Goal: Communication & Community: Answer question/provide support

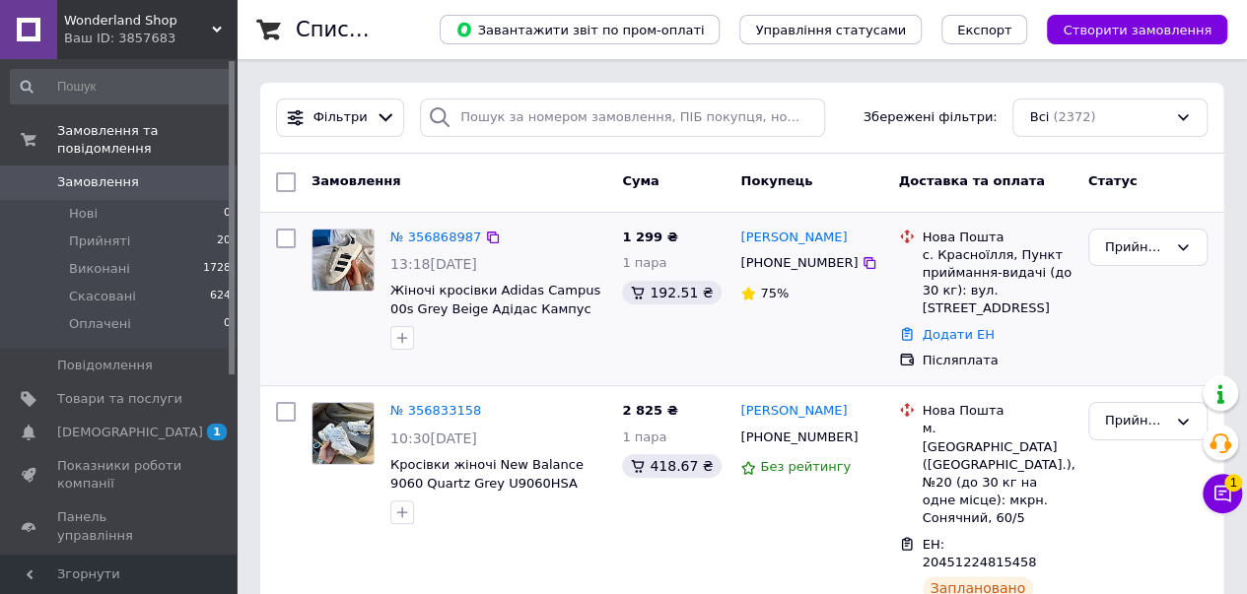
drag, startPoint x: 942, startPoint y: 313, endPoint x: 950, endPoint y: 324, distance: 13.4
click at [942, 327] on link "Додати ЕН" at bounding box center [958, 334] width 72 height 15
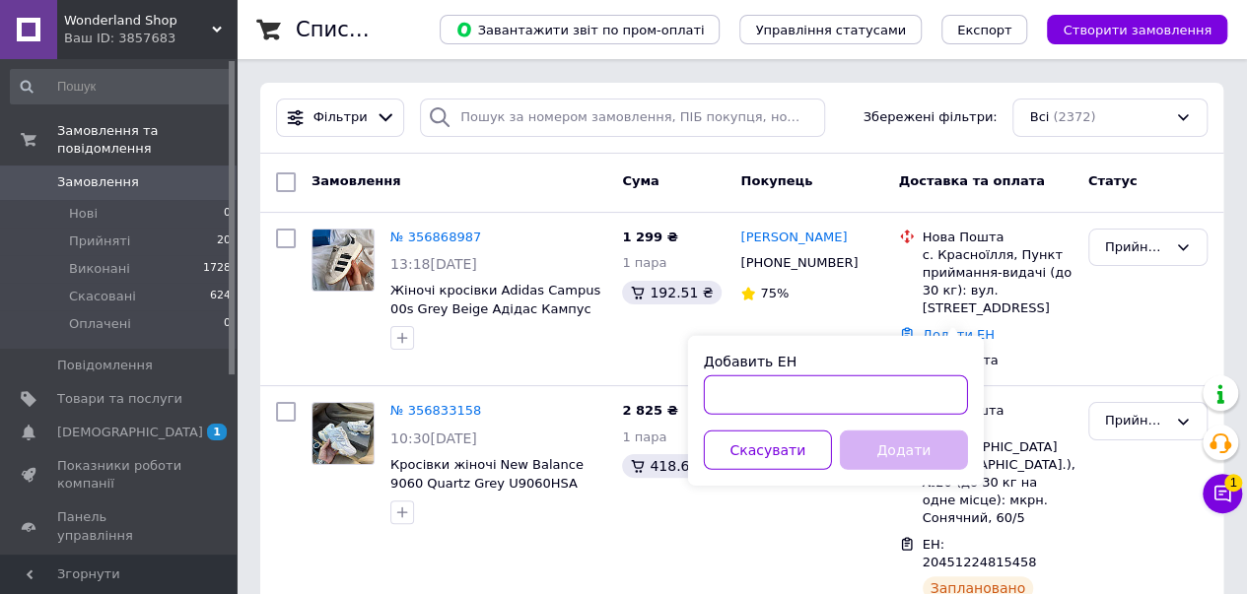
paste input "20451225175005"
type input "20451225175005"
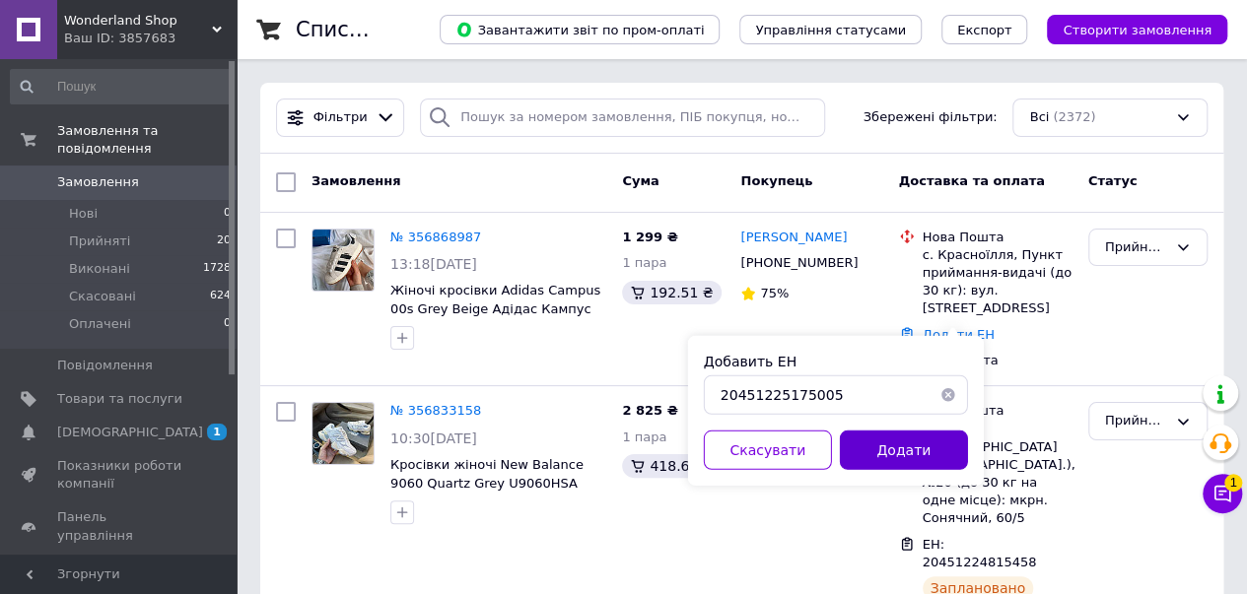
click at [920, 451] on button "Додати" at bounding box center [904, 450] width 128 height 39
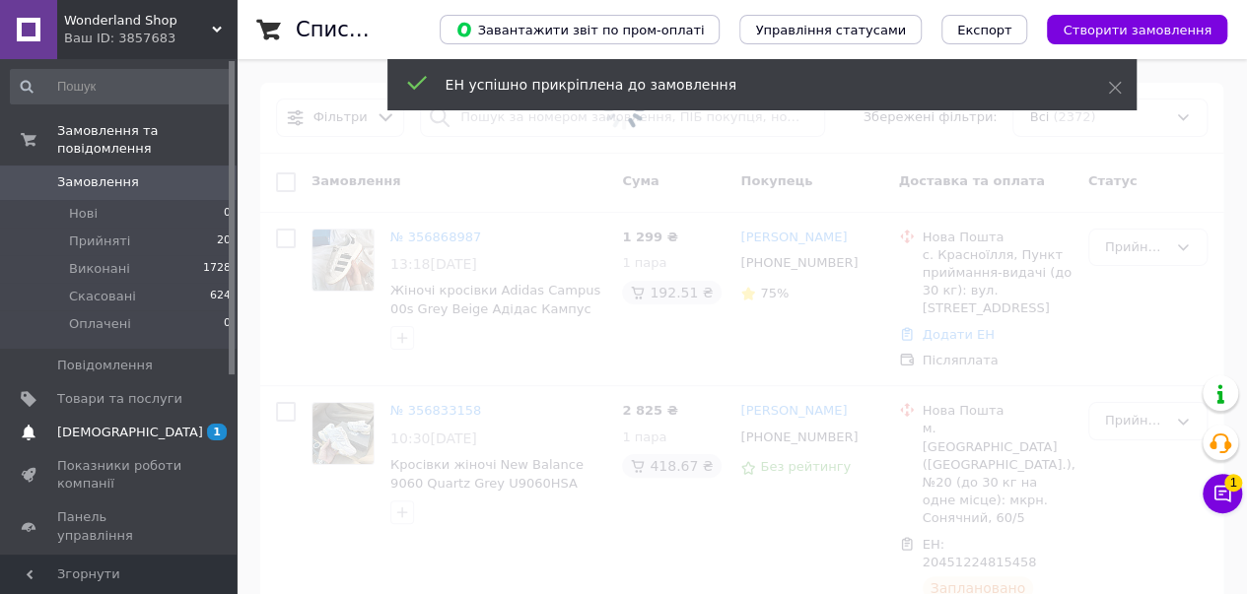
click at [113, 424] on span "[DEMOGRAPHIC_DATA]" at bounding box center [130, 433] width 146 height 18
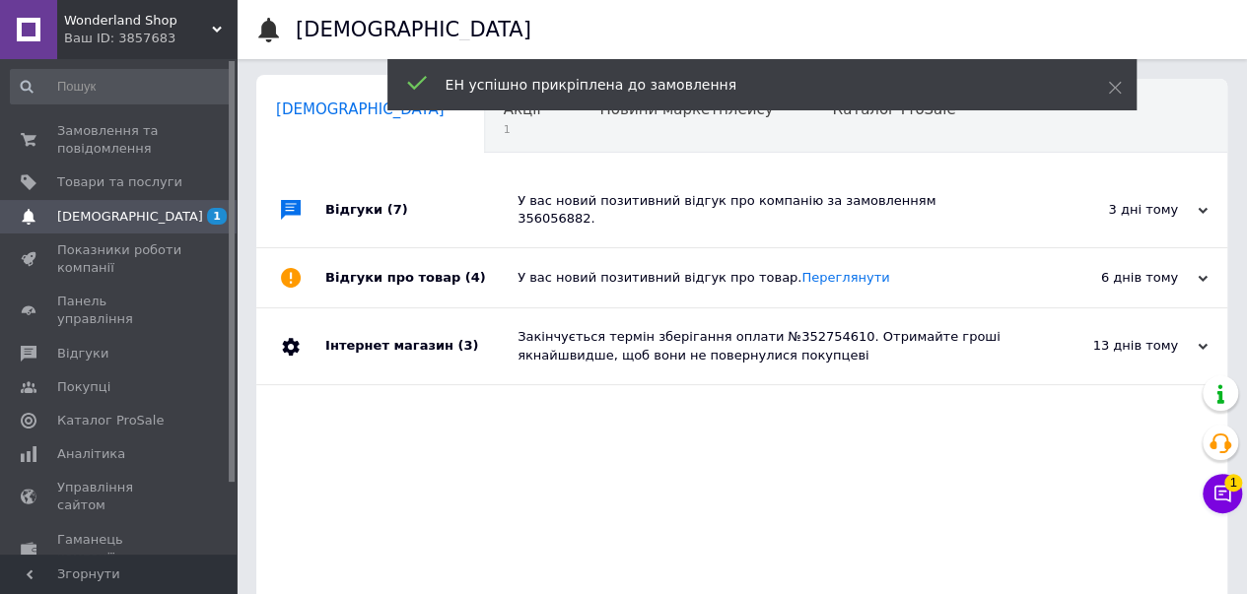
scroll to position [0, 6]
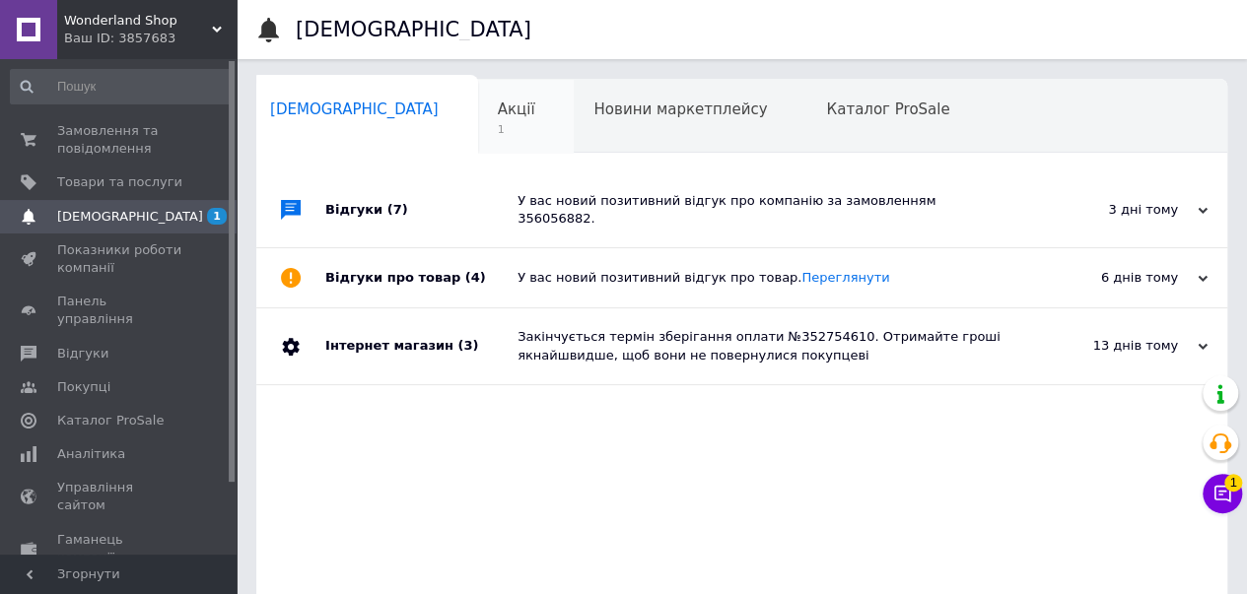
click at [498, 129] on span "1" at bounding box center [516, 129] width 37 height 15
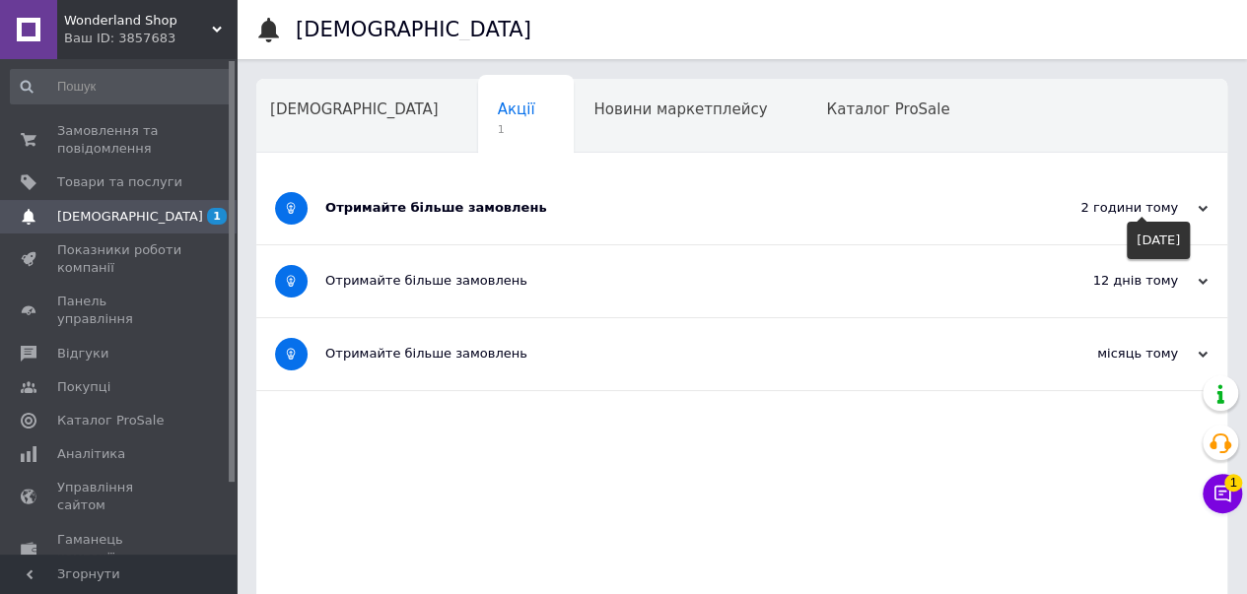
click at [1198, 207] on use at bounding box center [1202, 209] width 10 height 6
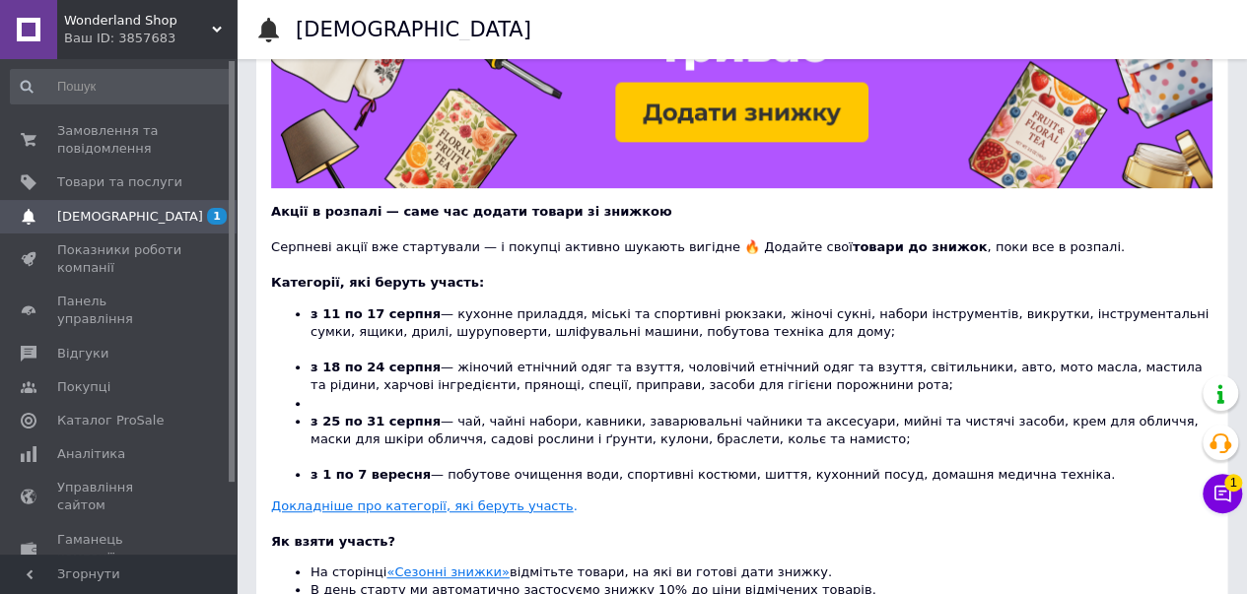
scroll to position [656, 0]
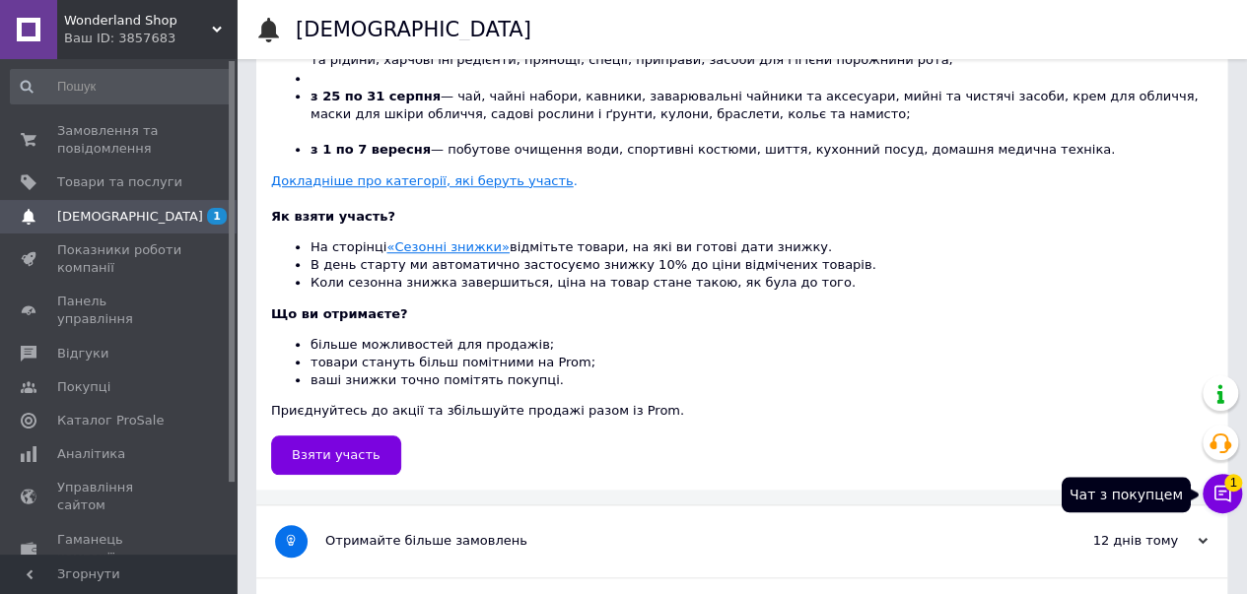
click at [1226, 489] on icon at bounding box center [1222, 494] width 20 height 20
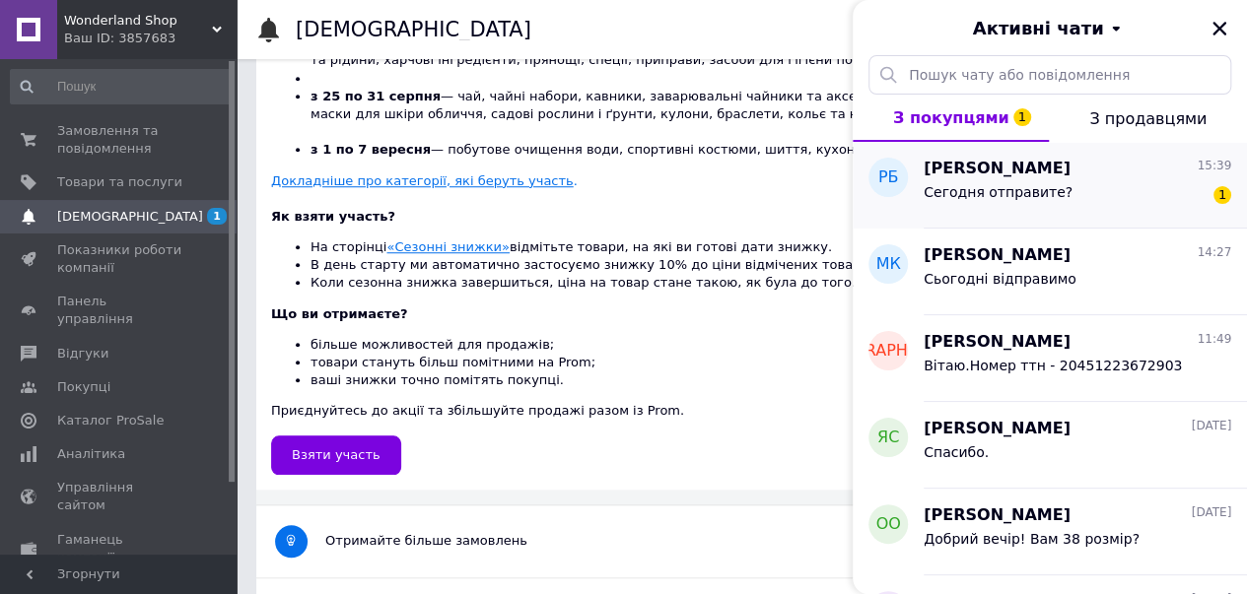
click at [1026, 199] on div "Сегодня отправите?" at bounding box center [997, 198] width 149 height 28
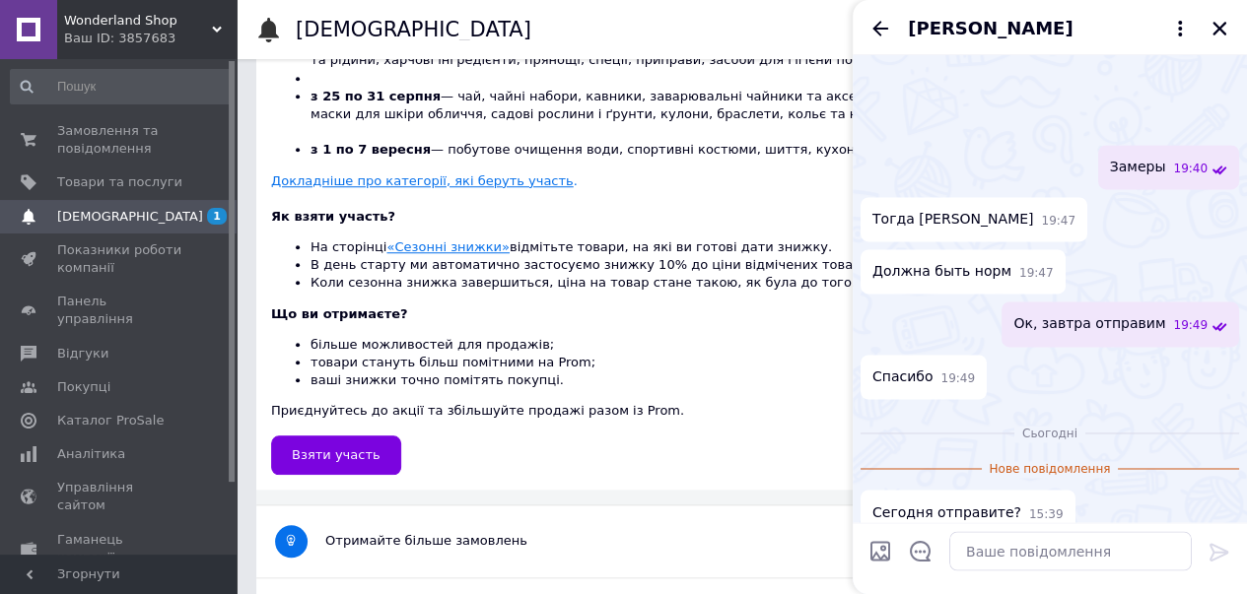
scroll to position [1263, 0]
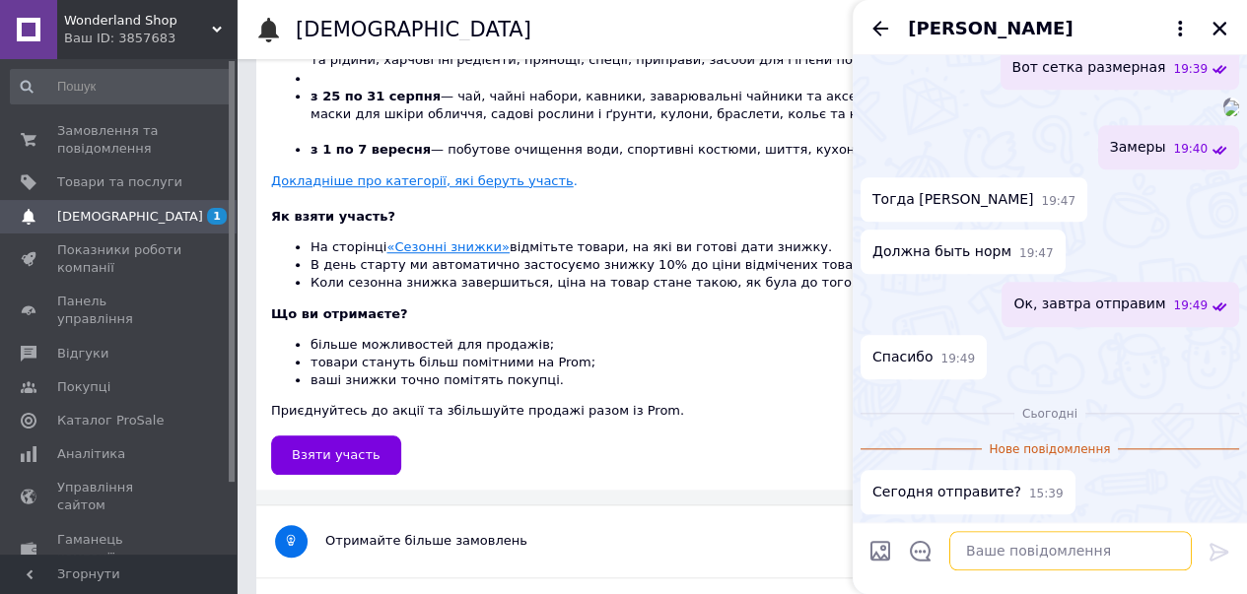
click at [1001, 542] on textarea at bounding box center [1070, 550] width 242 height 39
type textarea "Да, после 19 напишем ттн"
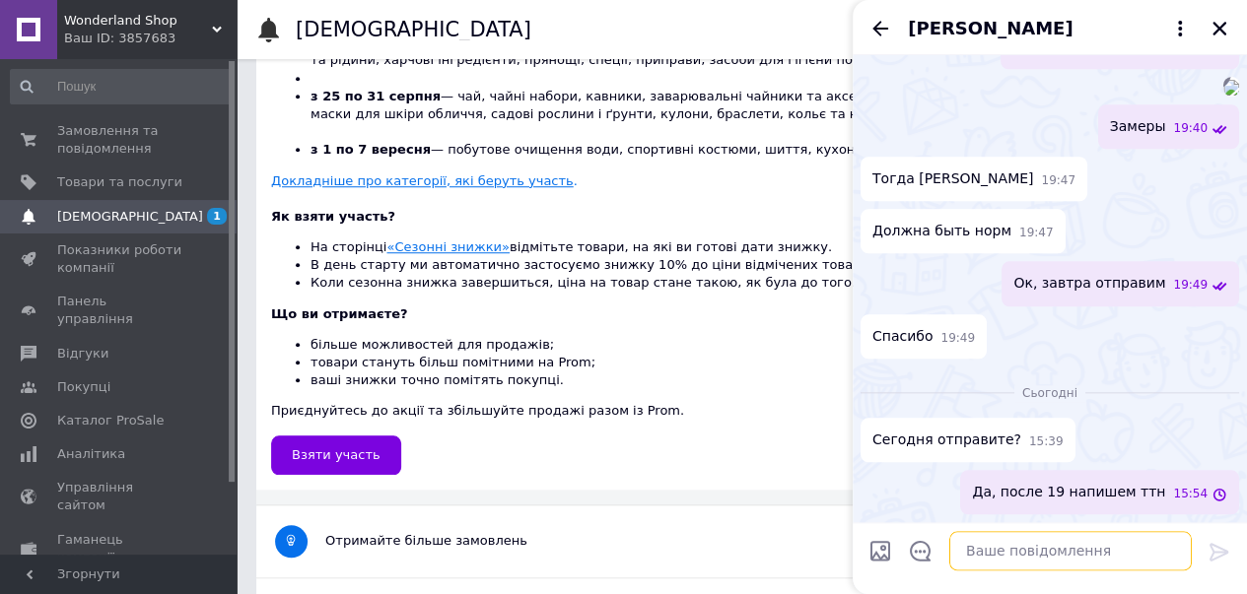
scroll to position [1283, 0]
click at [1222, 31] on icon "Закрити" at bounding box center [1219, 29] width 14 height 14
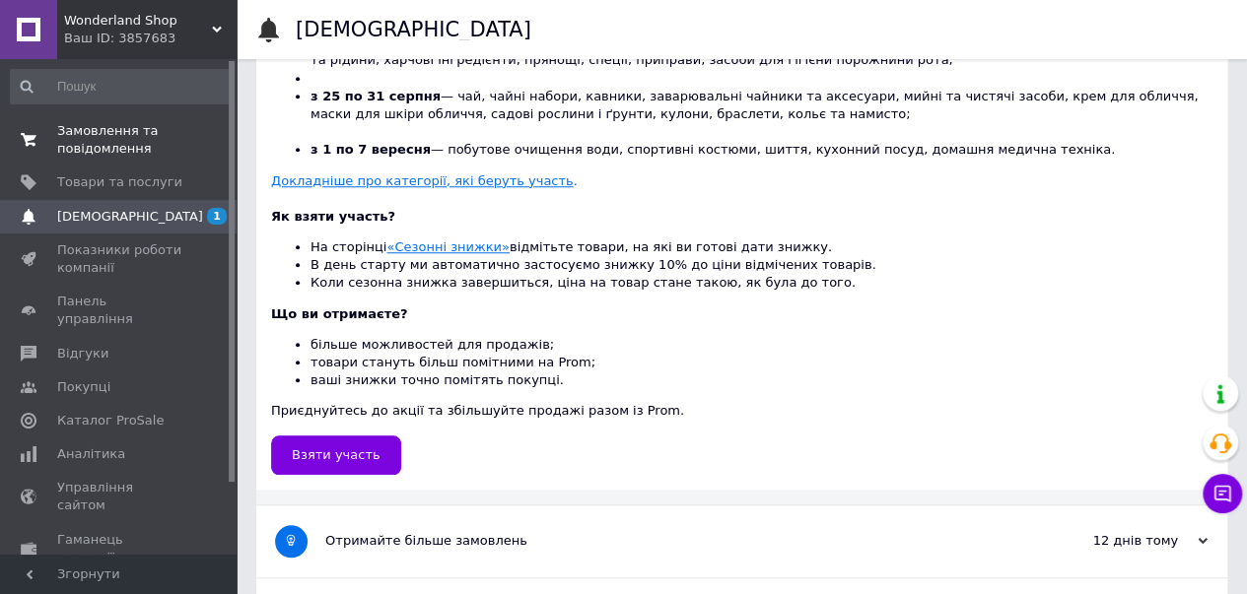
click at [81, 137] on span "Замовлення та повідомлення" at bounding box center [119, 139] width 125 height 35
